Goal: Task Accomplishment & Management: Use online tool/utility

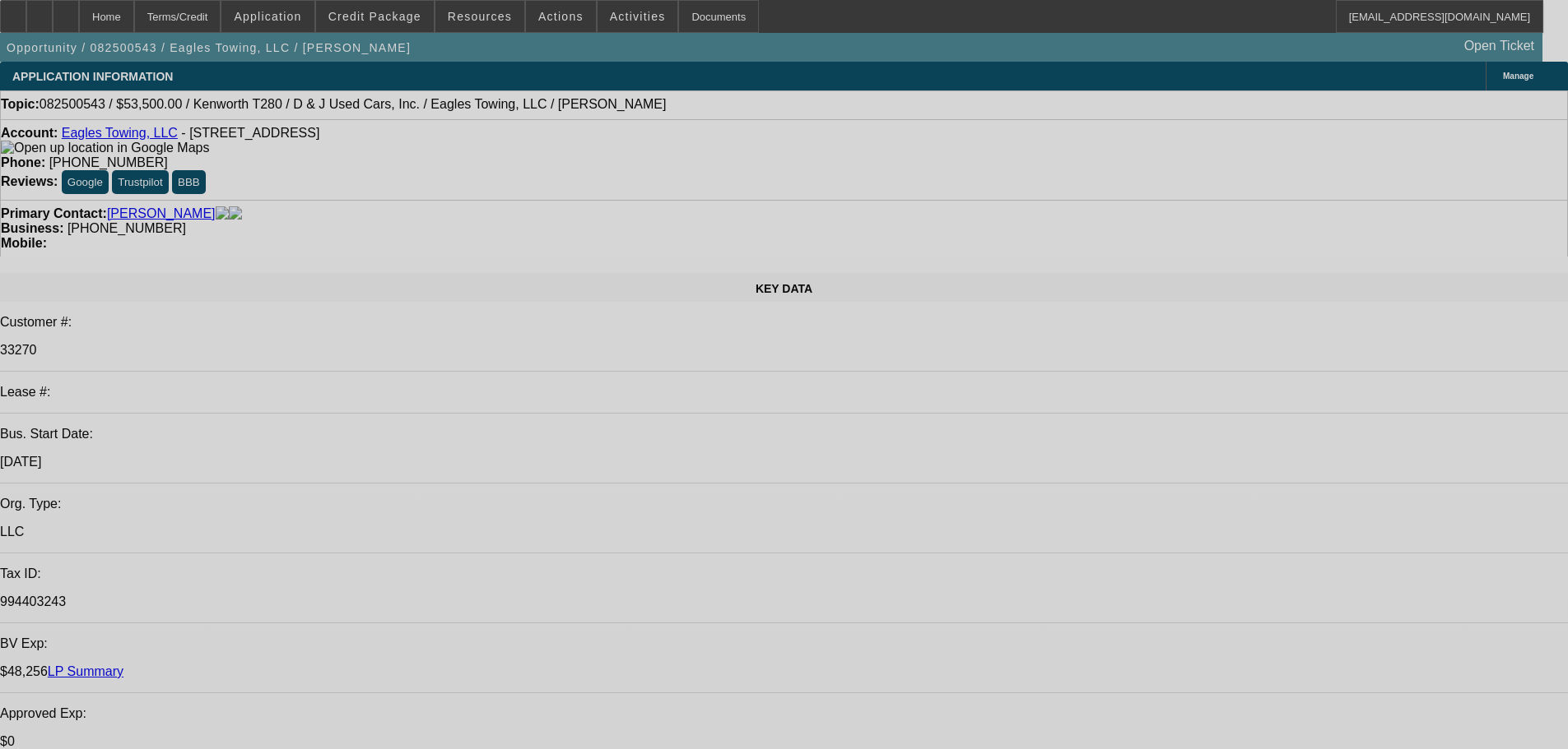
select select "0"
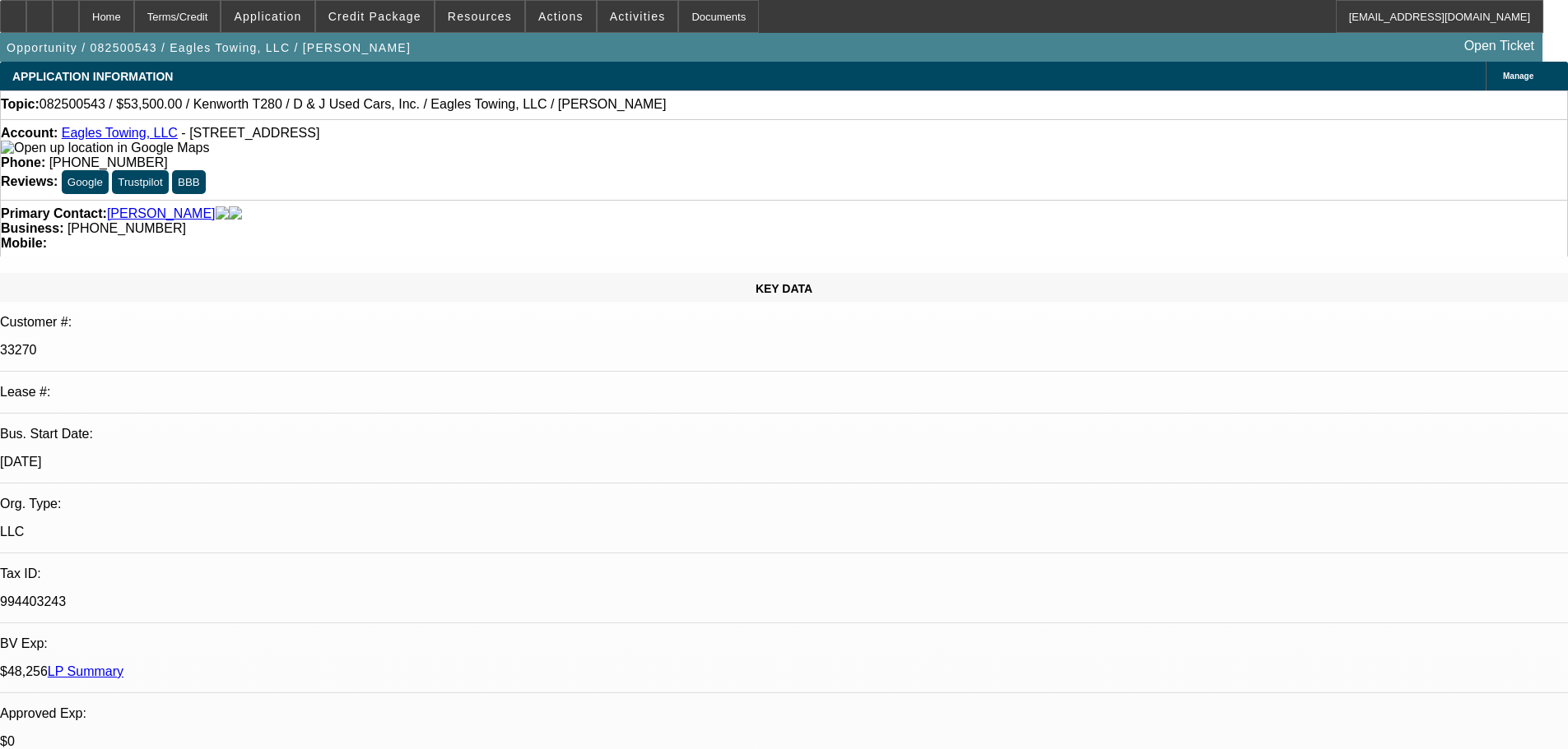
select select "0.1"
select select "4"
select select "0"
select select "0.1"
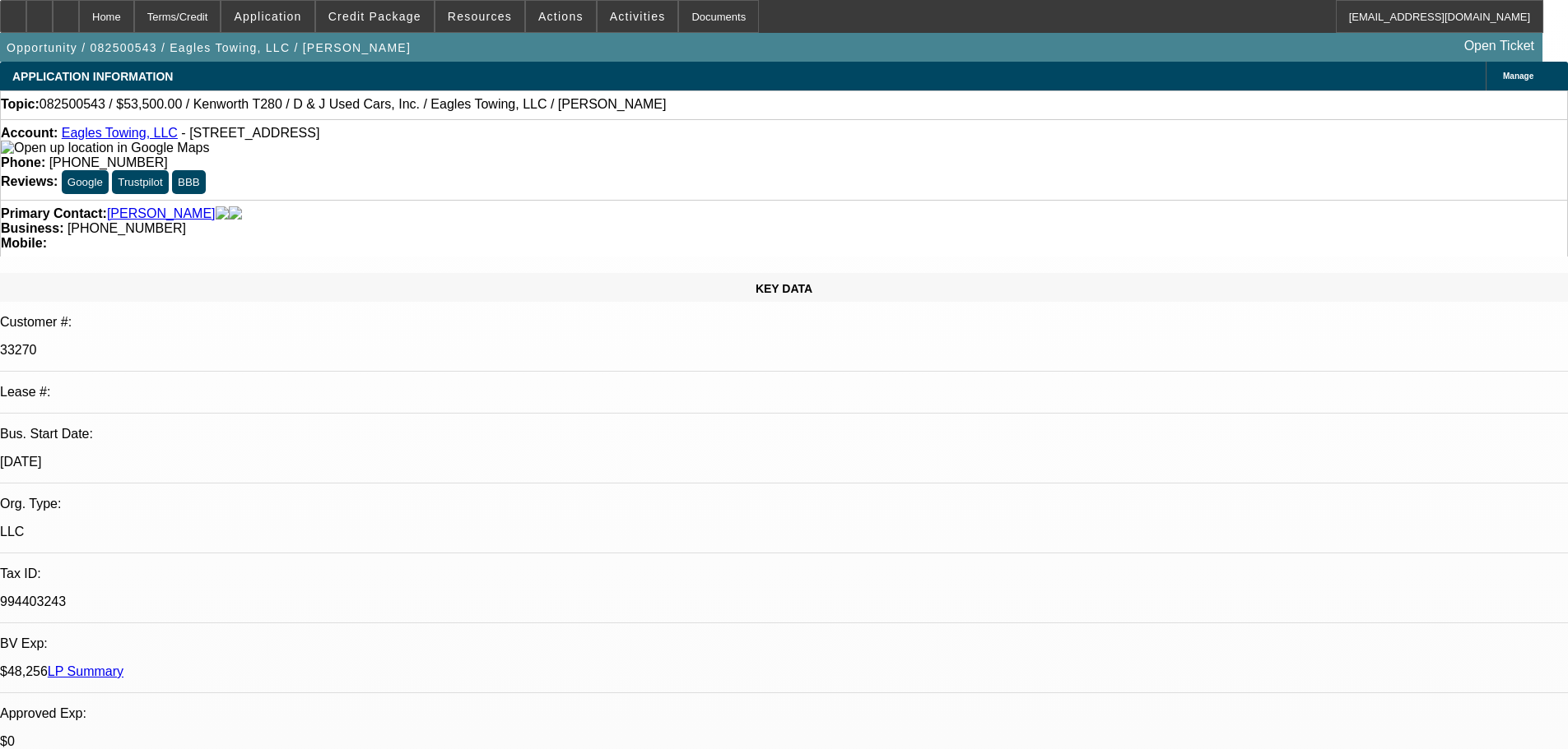
select select "4"
select select "0"
select select "2"
select select "0.1"
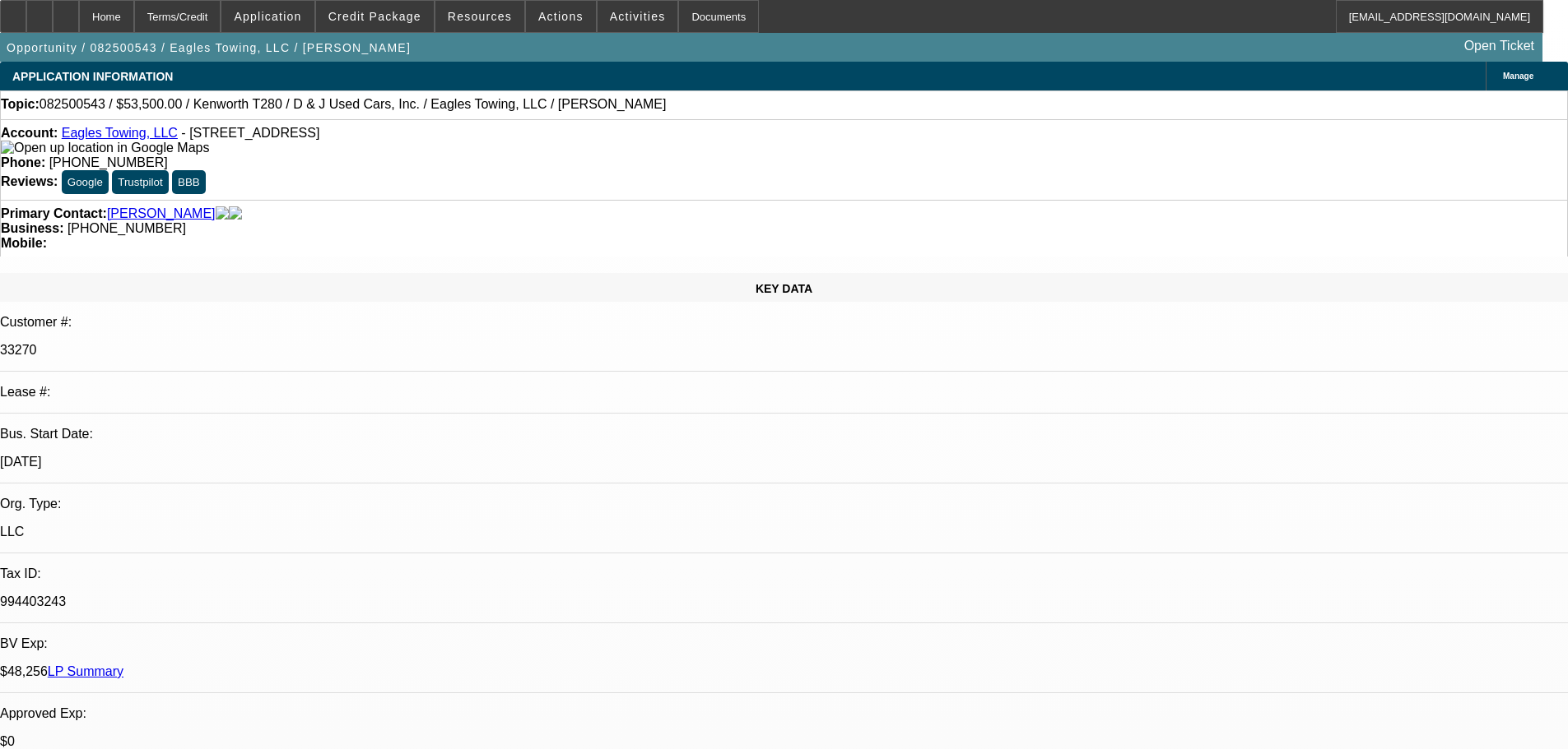
select select "4"
select select "0"
select select "2"
select select "0.1"
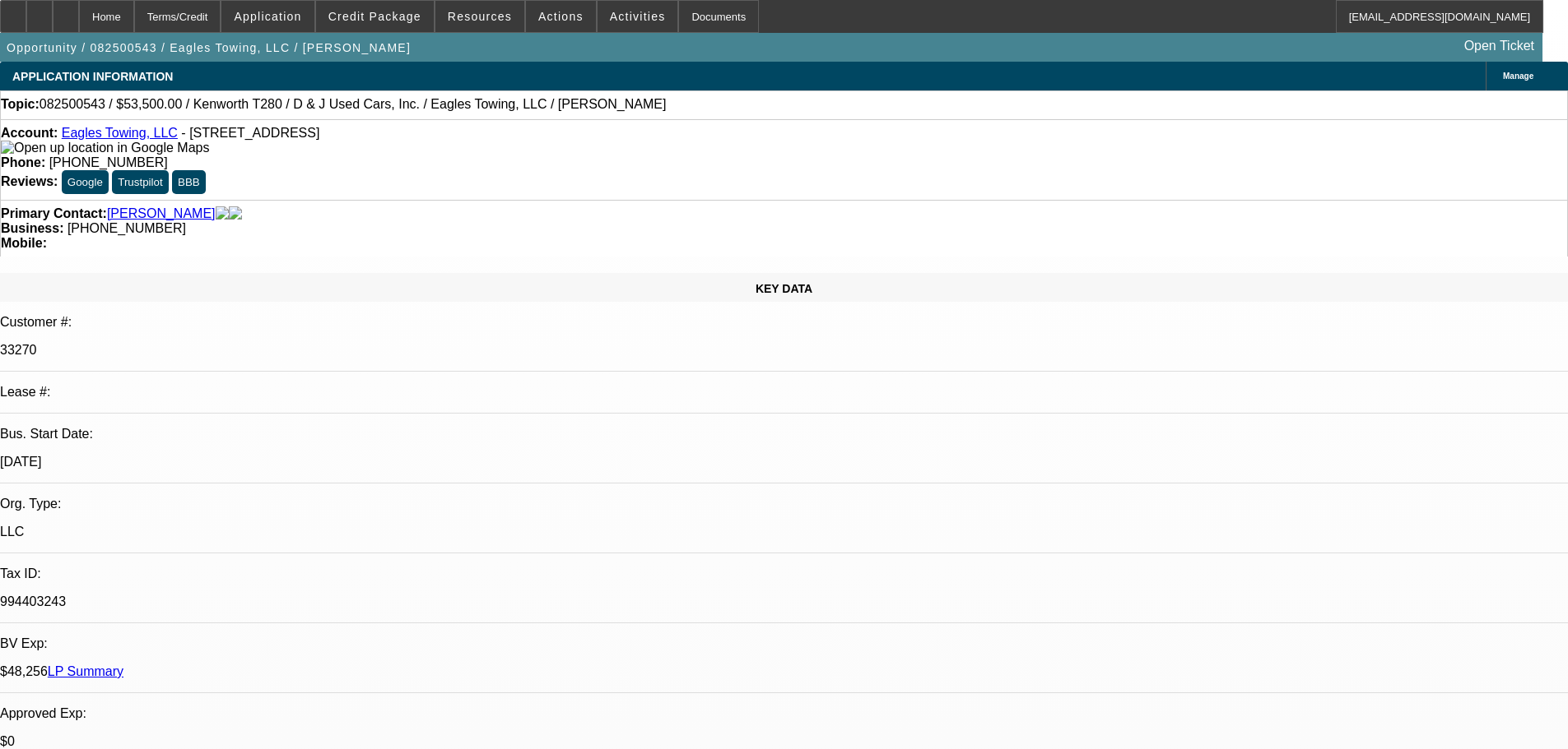
select select "4"
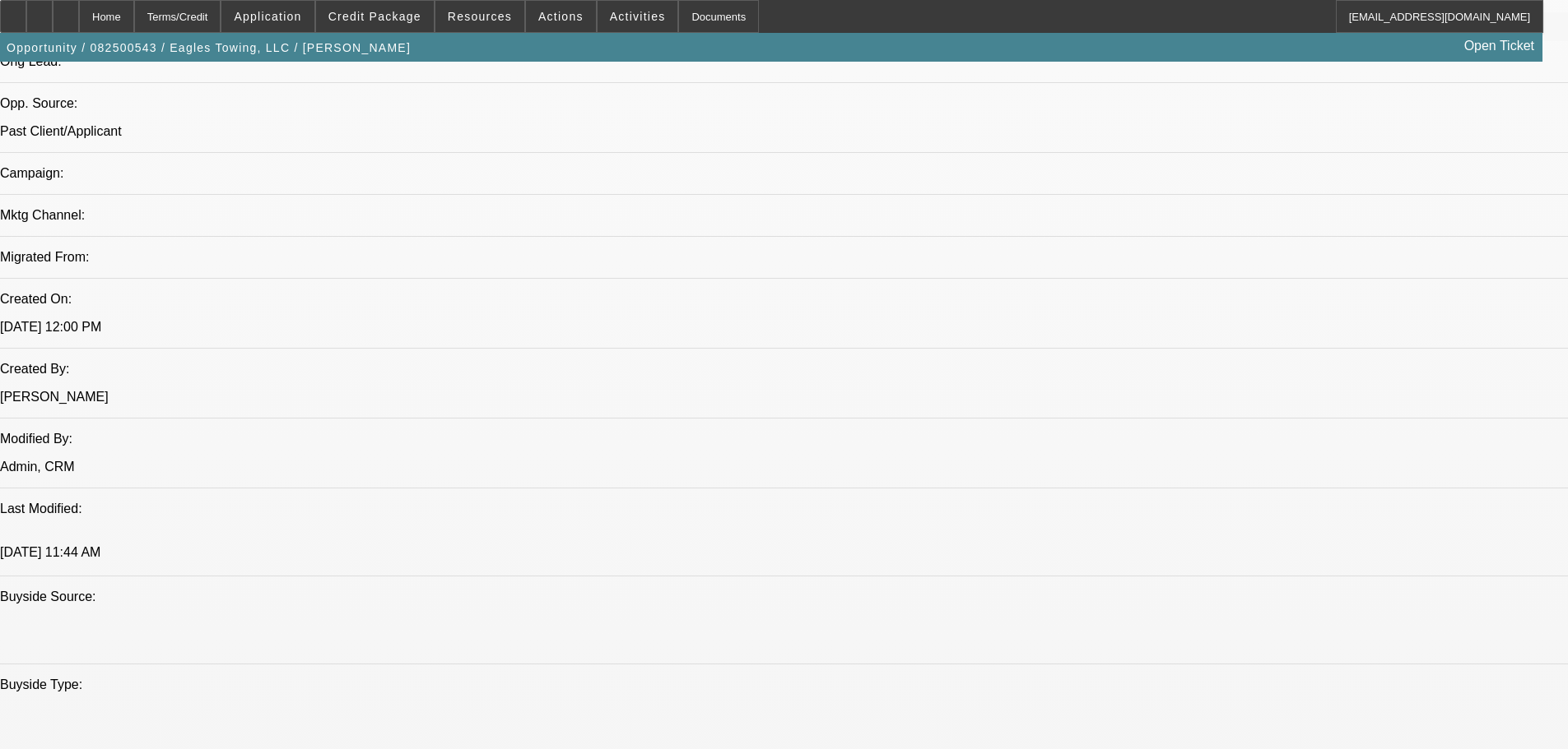
scroll to position [164, 0]
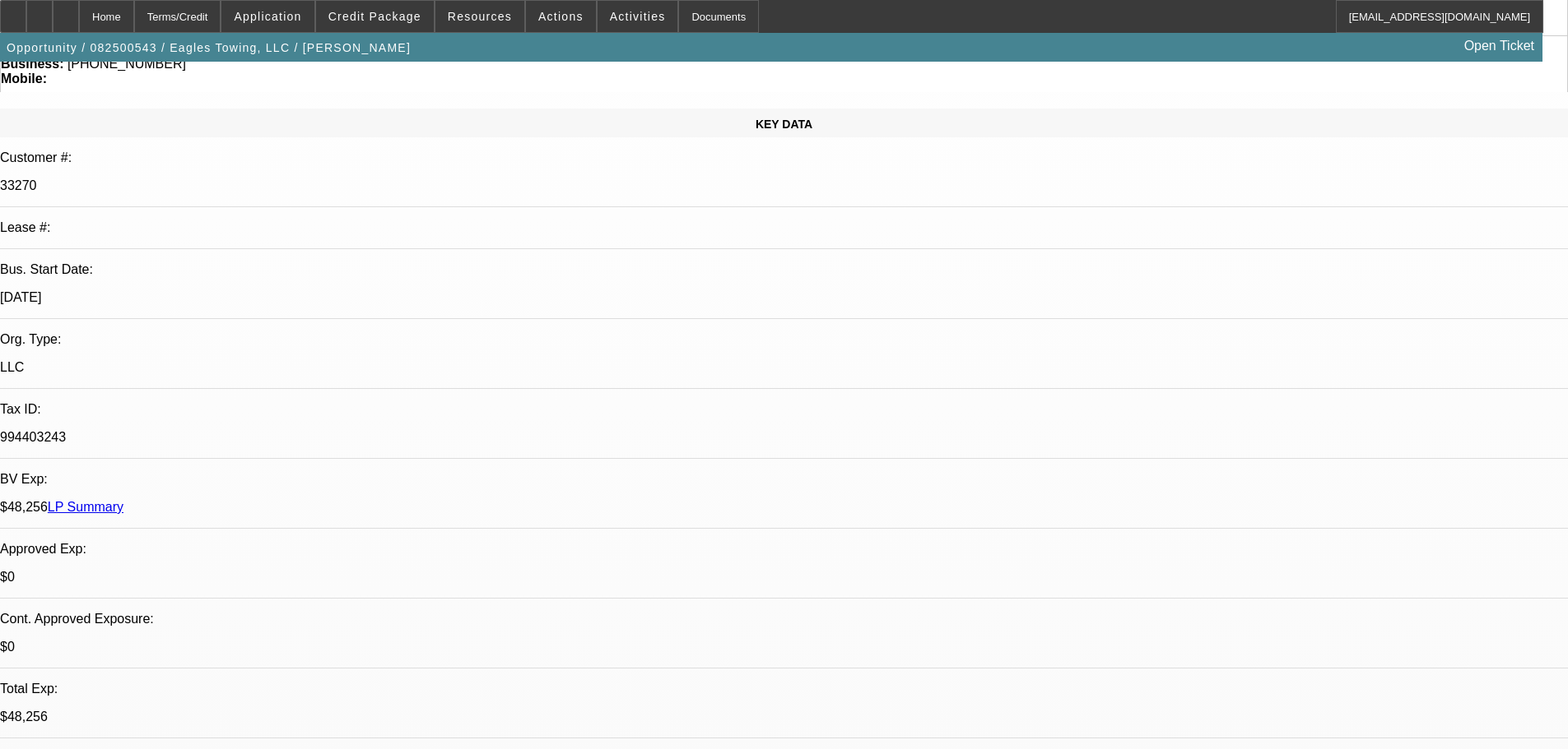
click at [124, 500] on link "LP Summary" at bounding box center [86, 507] width 76 height 14
